Goal: Task Accomplishment & Management: Use online tool/utility

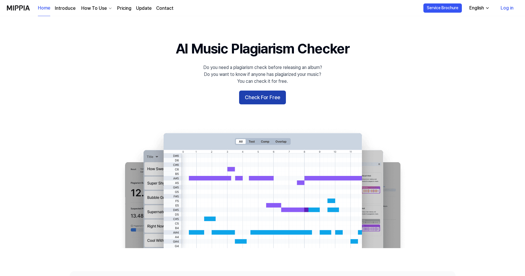
click at [271, 99] on button "Check For Free" at bounding box center [262, 97] width 47 height 14
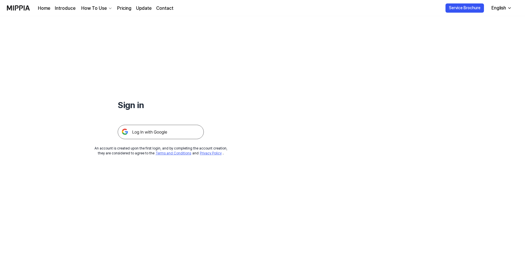
click at [166, 128] on img at bounding box center [161, 132] width 86 height 14
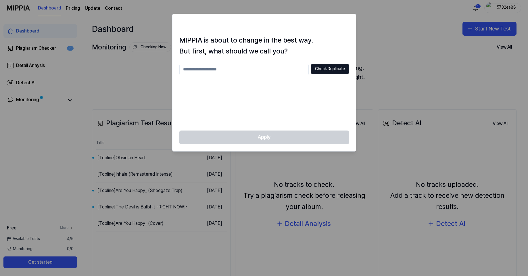
click at [233, 69] on input "text" at bounding box center [243, 69] width 129 height 11
type input "*********"
click at [324, 68] on button "Check Duplicate" at bounding box center [330, 69] width 38 height 10
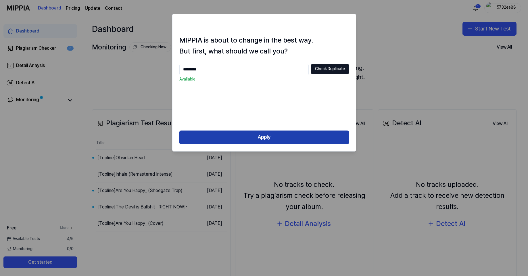
click at [320, 135] on button "Apply" at bounding box center [263, 137] width 169 height 14
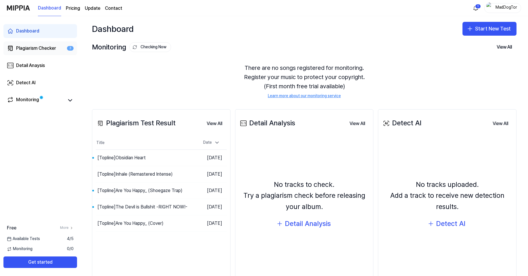
click at [33, 46] on div "Plagiarism Checker" at bounding box center [36, 48] width 40 height 7
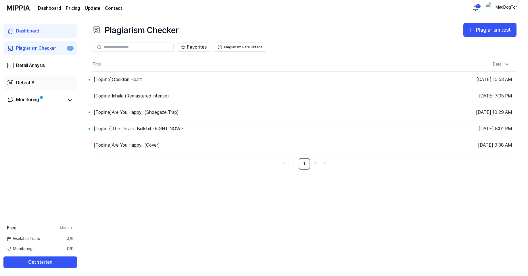
click at [22, 84] on div "Detect AI" at bounding box center [26, 82] width 20 height 7
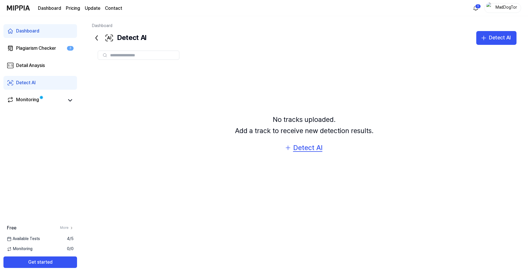
click at [303, 147] on div "Detect AI" at bounding box center [307, 147] width 29 height 11
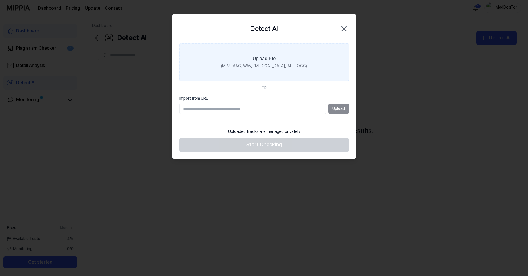
click at [261, 58] on div "Upload File" at bounding box center [264, 58] width 23 height 7
click at [0, 0] on input "Upload File (MP3, AAC, WAV, [MEDICAL_DATA], AIFF, OGG)" at bounding box center [0, 0] width 0 height 0
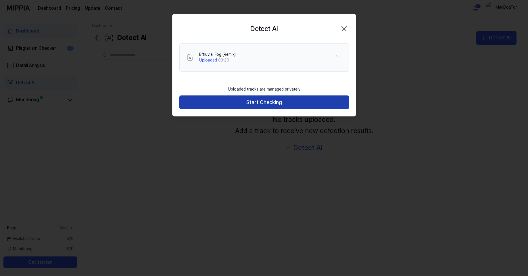
click at [252, 104] on button "Start Checking" at bounding box center [263, 102] width 169 height 14
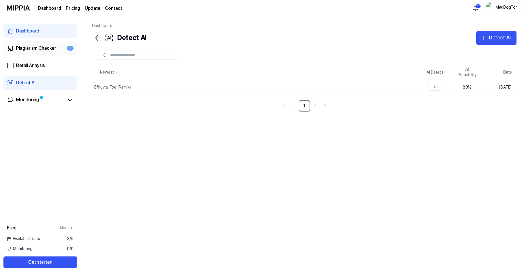
click at [39, 46] on div "Plagiarism Checker" at bounding box center [36, 48] width 40 height 7
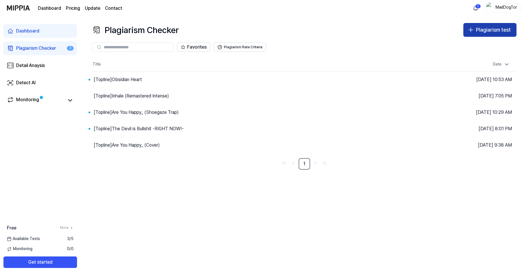
click at [489, 32] on div "Plagiarism test" at bounding box center [493, 30] width 35 height 8
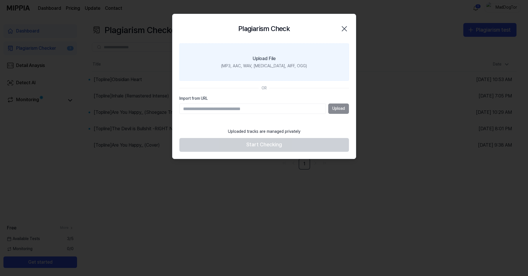
click at [273, 64] on div "(MP3, AAC, WAV, [MEDICAL_DATA], AIFF, OGG)" at bounding box center [264, 66] width 86 height 6
click at [0, 0] on input "Upload File (MP3, AAC, WAV, [MEDICAL_DATA], AIFF, OGG)" at bounding box center [0, 0] width 0 height 0
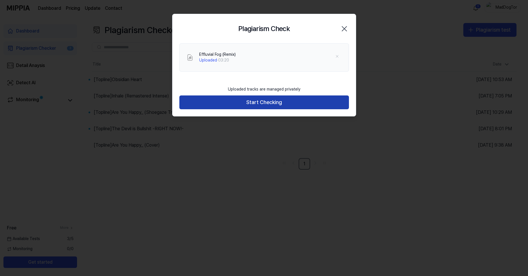
click at [285, 102] on button "Start Checking" at bounding box center [263, 102] width 169 height 14
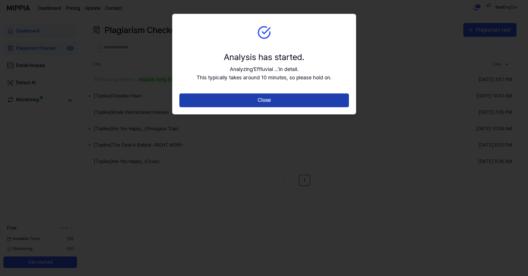
click at [308, 97] on button "Close" at bounding box center [263, 100] width 169 height 14
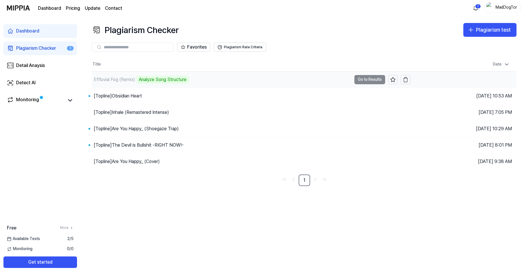
click at [225, 80] on div "Effluvial Fog (Remix) Analyze Song Structure" at bounding box center [221, 80] width 259 height 16
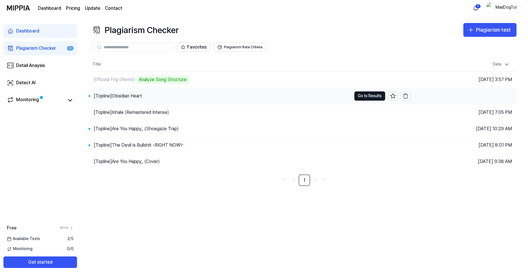
click at [137, 95] on div "[Topline] Obsidian Heart" at bounding box center [118, 95] width 48 height 7
click at [370, 95] on button "Go to Results" at bounding box center [369, 95] width 31 height 9
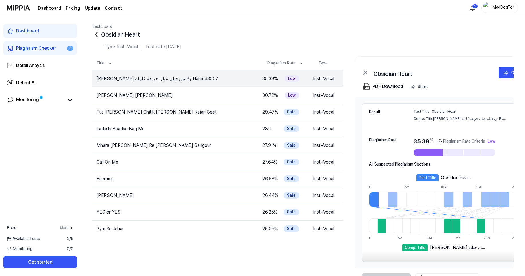
click at [95, 36] on icon at bounding box center [96, 34] width 9 height 9
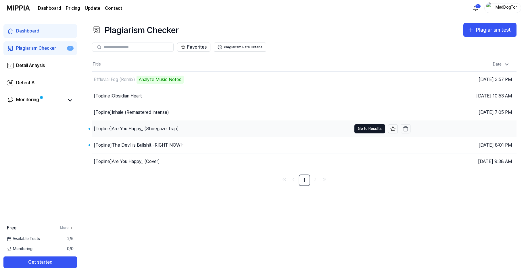
click at [130, 129] on div "[Topline] Are You Happy_ (Shoegaze Trap)" at bounding box center [136, 128] width 85 height 7
click at [371, 131] on button "Go to Results" at bounding box center [369, 128] width 31 height 9
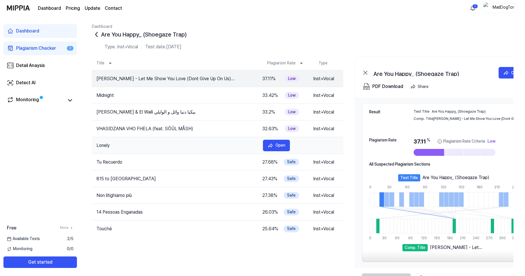
click at [104, 144] on td "Lonely" at bounding box center [175, 145] width 167 height 7
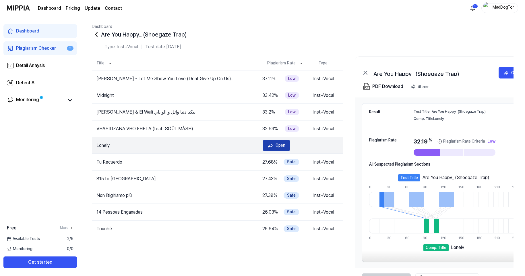
click at [280, 144] on div "Open" at bounding box center [281, 145] width 10 height 6
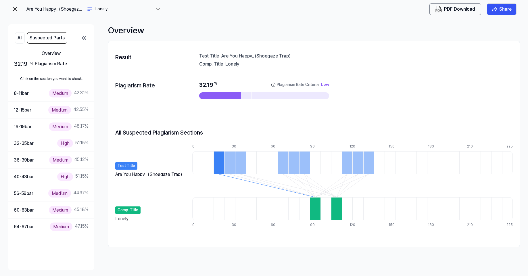
click at [84, 39] on icon at bounding box center [83, 37] width 7 height 7
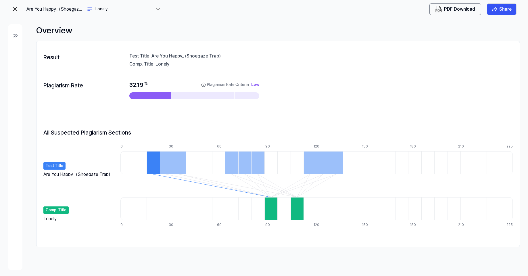
click at [125, 29] on div "Overview" at bounding box center [277, 30] width 483 height 12
click at [14, 7] on img at bounding box center [14, 9] width 7 height 7
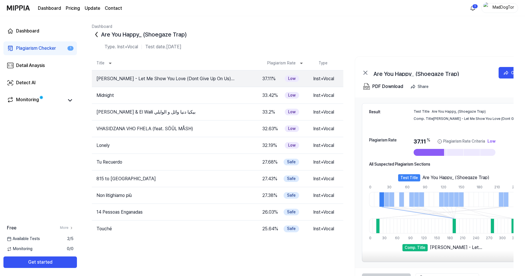
click at [98, 35] on icon at bounding box center [96, 34] width 9 height 9
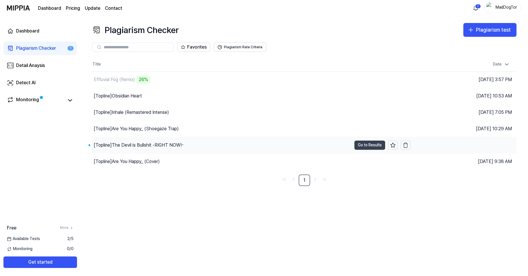
click at [365, 144] on button "Go to Results" at bounding box center [369, 144] width 31 height 9
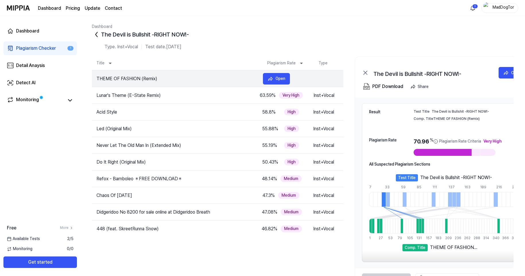
click at [128, 79] on td "THEME OF FASHION (Remix)" at bounding box center [175, 78] width 167 height 7
click at [275, 79] on button "Open" at bounding box center [276, 78] width 27 height 11
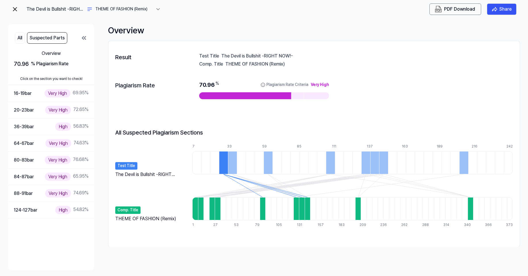
click at [85, 39] on icon at bounding box center [83, 37] width 7 height 7
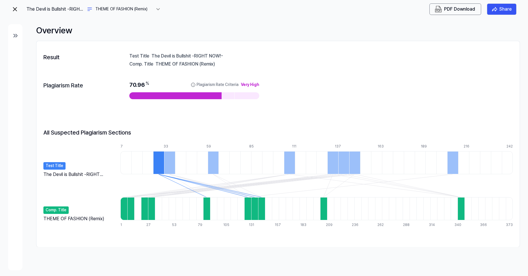
click at [159, 164] on div at bounding box center [158, 162] width 11 height 23
click at [207, 212] on div at bounding box center [206, 208] width 7 height 23
click at [16, 10] on img at bounding box center [14, 9] width 7 height 7
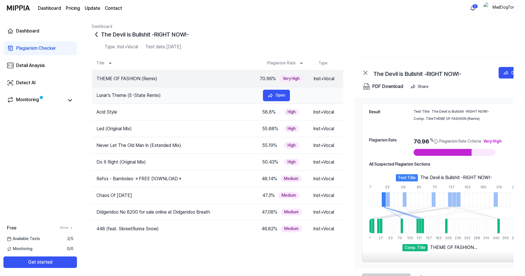
drag, startPoint x: 162, startPoint y: 96, endPoint x: 190, endPoint y: 96, distance: 27.6
click at [190, 96] on td "Lunar's Theme (E-State Remix)" at bounding box center [175, 95] width 167 height 7
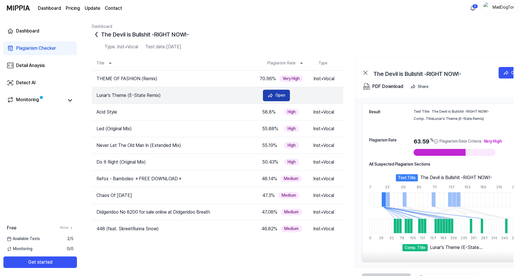
click at [272, 97] on icon at bounding box center [271, 95] width 6 height 6
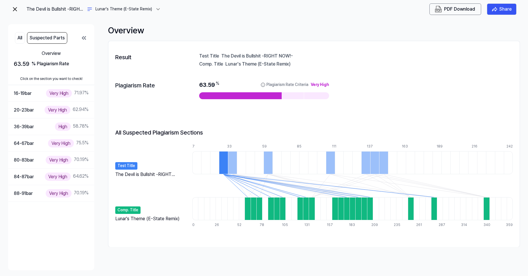
click at [16, 10] on img at bounding box center [14, 9] width 7 height 7
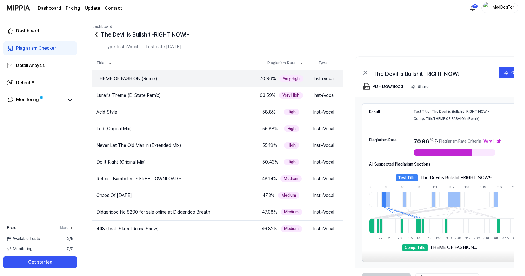
click at [98, 36] on icon at bounding box center [96, 34] width 9 height 9
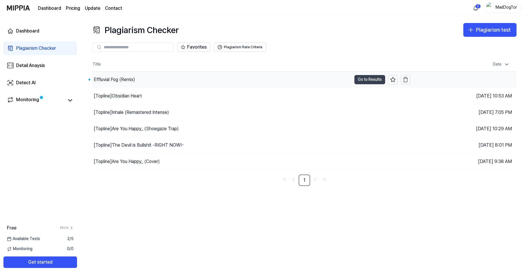
click at [377, 78] on button "Go to Results" at bounding box center [369, 79] width 31 height 9
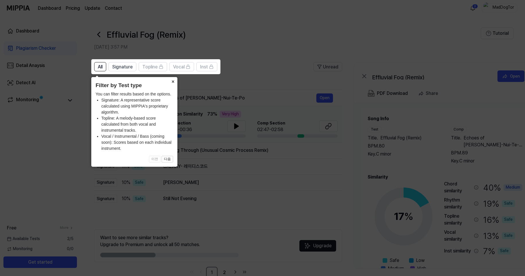
click at [176, 79] on button "×" at bounding box center [172, 81] width 9 height 8
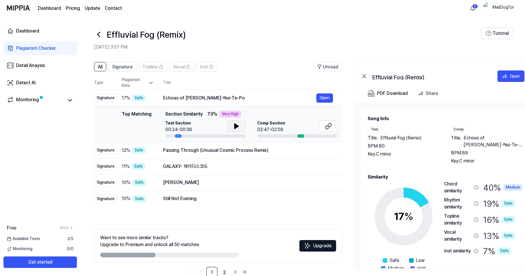
click at [236, 124] on icon at bounding box center [236, 126] width 7 height 7
click at [299, 126] on div "Comp Section 02:47-02:58" at bounding box center [297, 126] width 80 height 13
click at [330, 124] on icon at bounding box center [328, 126] width 7 height 7
click at [256, 38] on div "Effluvial Fog (Remix)" at bounding box center [287, 35] width 387 height 14
click at [251, 152] on div "Passing Through (Unusual Cosmic Process Remix)" at bounding box center [239, 150] width 153 height 7
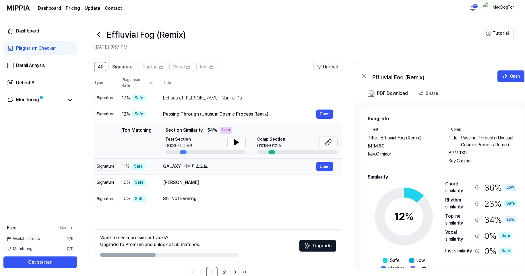
click at [240, 167] on div "GALAXY- 레이디스코드" at bounding box center [239, 166] width 153 height 7
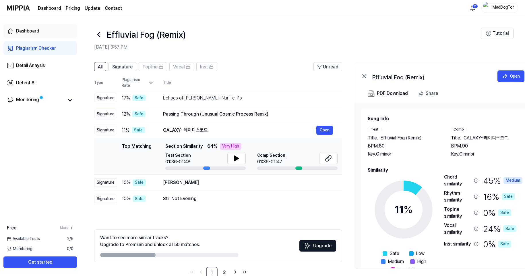
click at [38, 31] on div "Dashboard" at bounding box center [27, 31] width 23 height 7
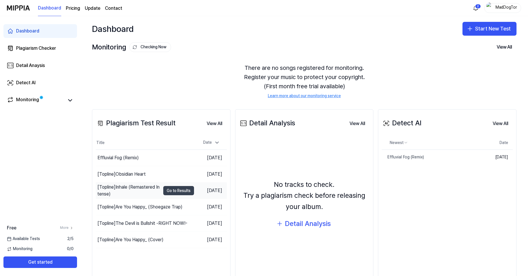
click at [176, 193] on button "Go to Results" at bounding box center [178, 190] width 31 height 9
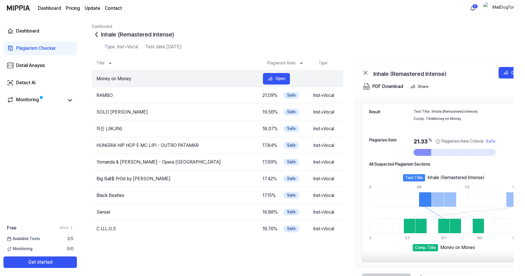
click at [211, 80] on td "Money on Money" at bounding box center [175, 78] width 167 height 7
click at [470, 9] on html "Dashboard Pricing Update Contact 2 MadDogTor Dashboard Plagiarism Checker Detai…" at bounding box center [262, 138] width 525 height 276
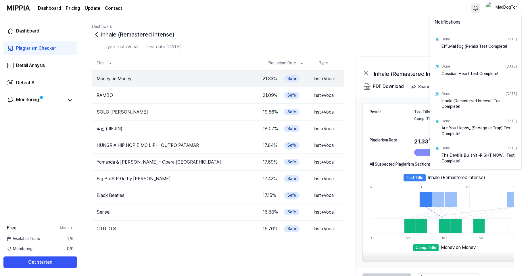
click at [96, 34] on html "Dashboard Pricing Update Contact MadDogTor Dashboard Plagiarism Checker Detail …" at bounding box center [264, 138] width 528 height 276
